Goal: Task Accomplishment & Management: Complete application form

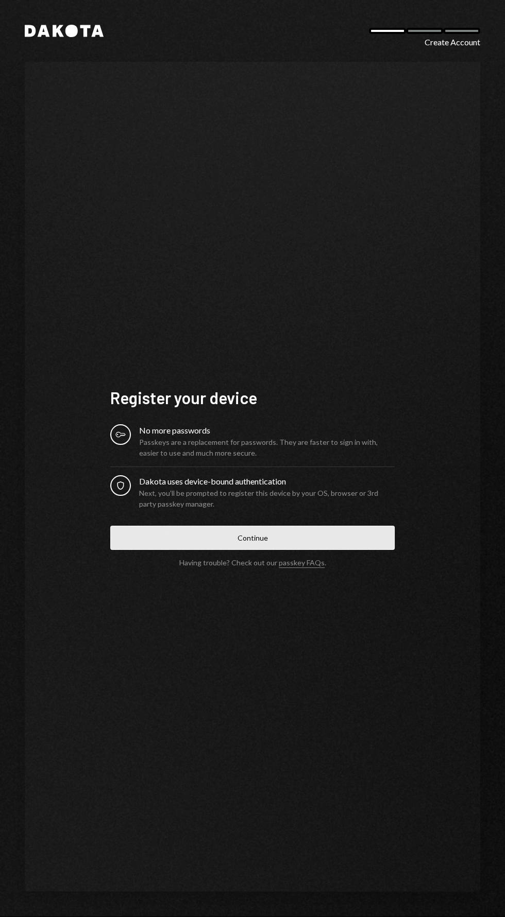
click at [323, 550] on button "Continue" at bounding box center [252, 538] width 284 height 24
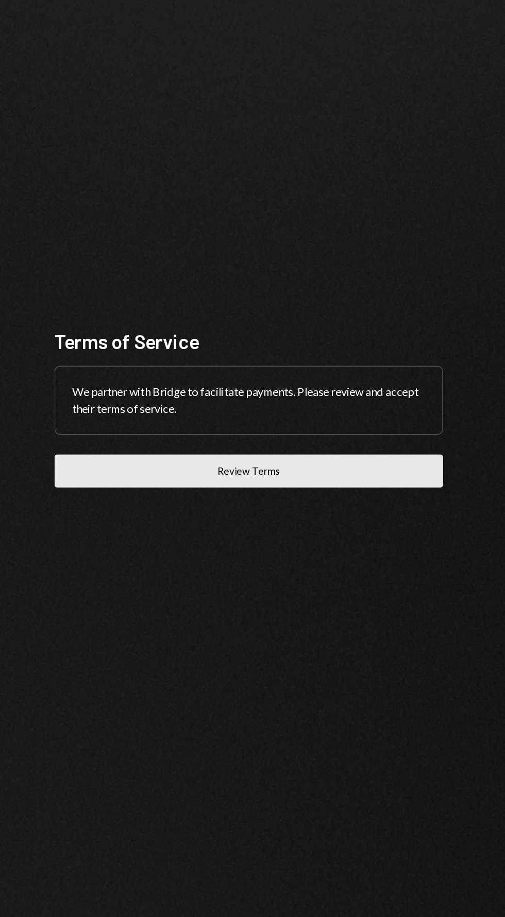
click at [136, 536] on button "Review Terms" at bounding box center [252, 523] width 284 height 24
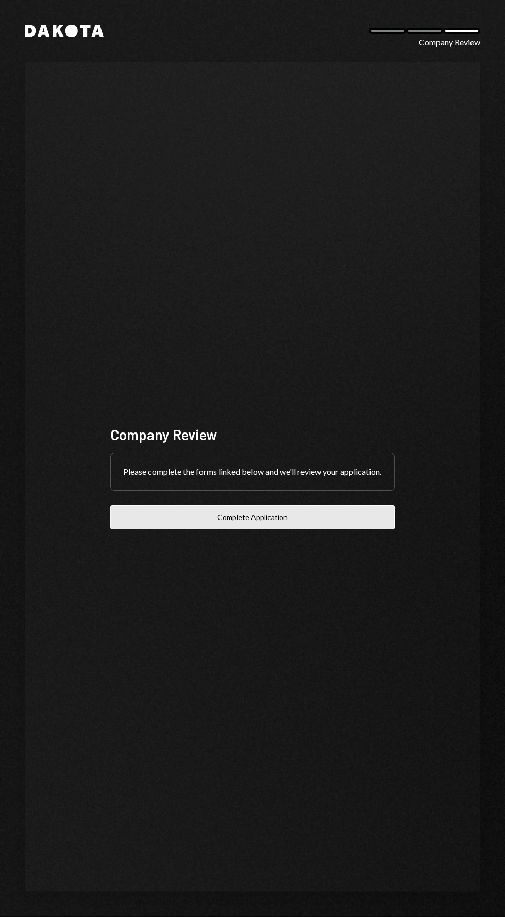
click at [158, 529] on button "Complete Application" at bounding box center [252, 517] width 284 height 24
click at [169, 529] on button "Complete Application" at bounding box center [252, 517] width 284 height 24
click at [160, 529] on button "Complete Application" at bounding box center [252, 517] width 284 height 24
click at [172, 529] on button "Complete Application" at bounding box center [252, 517] width 284 height 24
